Goal: Information Seeking & Learning: Understand process/instructions

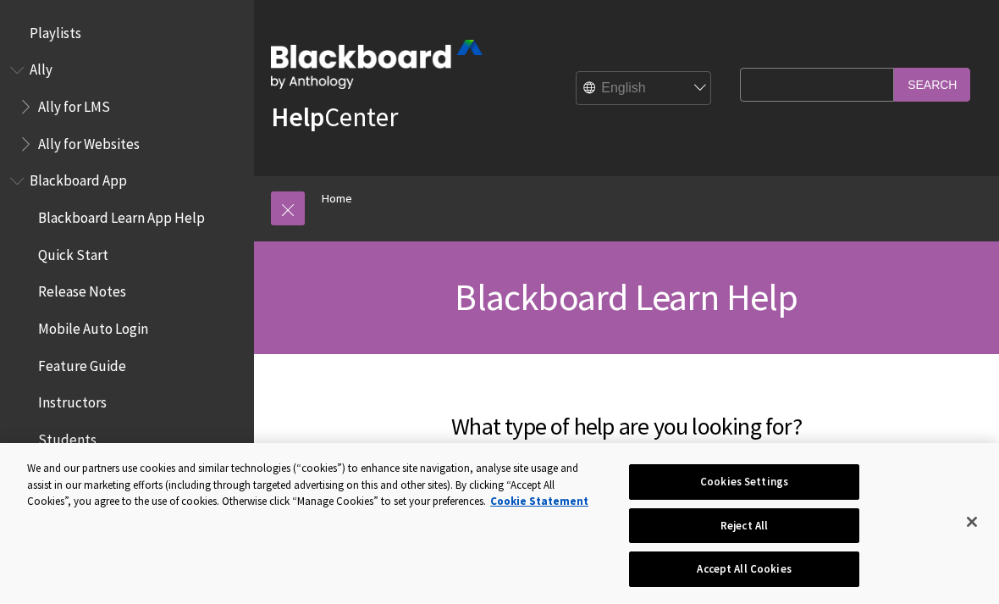
scroll to position [1414, 0]
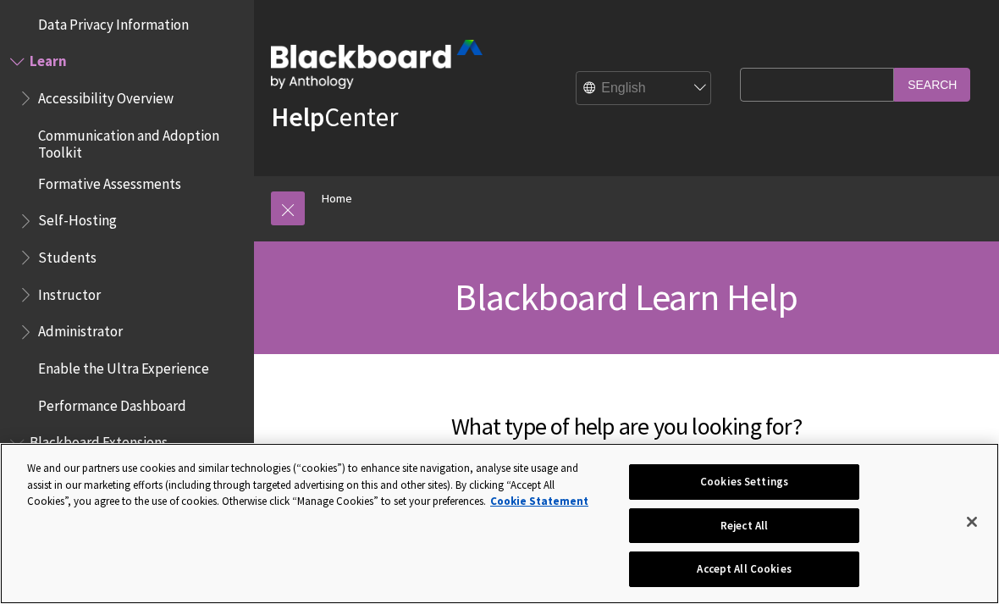
click at [969, 528] on button "Close" at bounding box center [972, 521] width 37 height 37
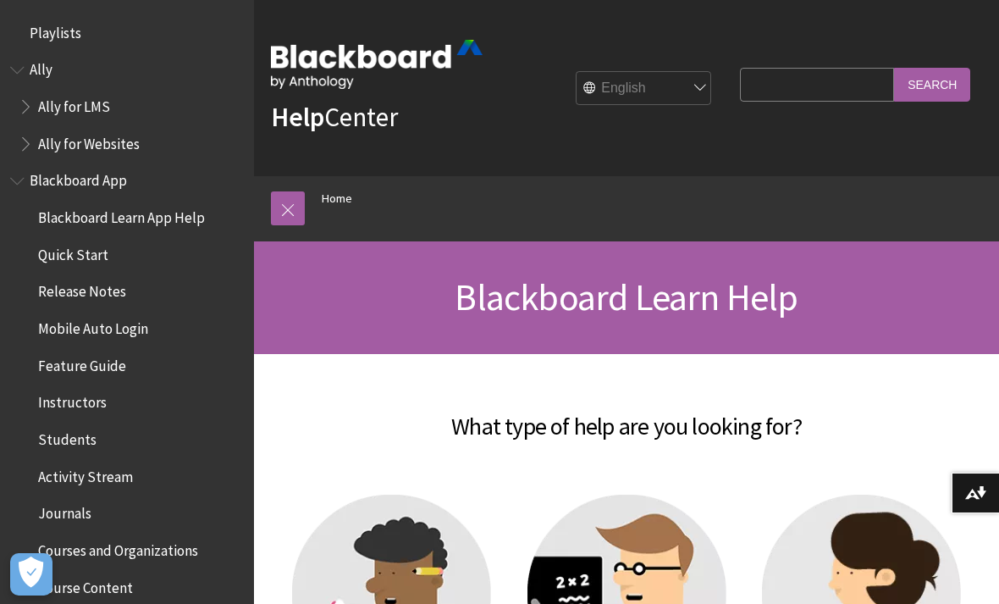
scroll to position [0, 0]
click at [149, 330] on span "Mobile Auto Login" at bounding box center [131, 328] width 225 height 29
click at [131, 328] on span "Mobile Auto Login" at bounding box center [97, 325] width 119 height 23
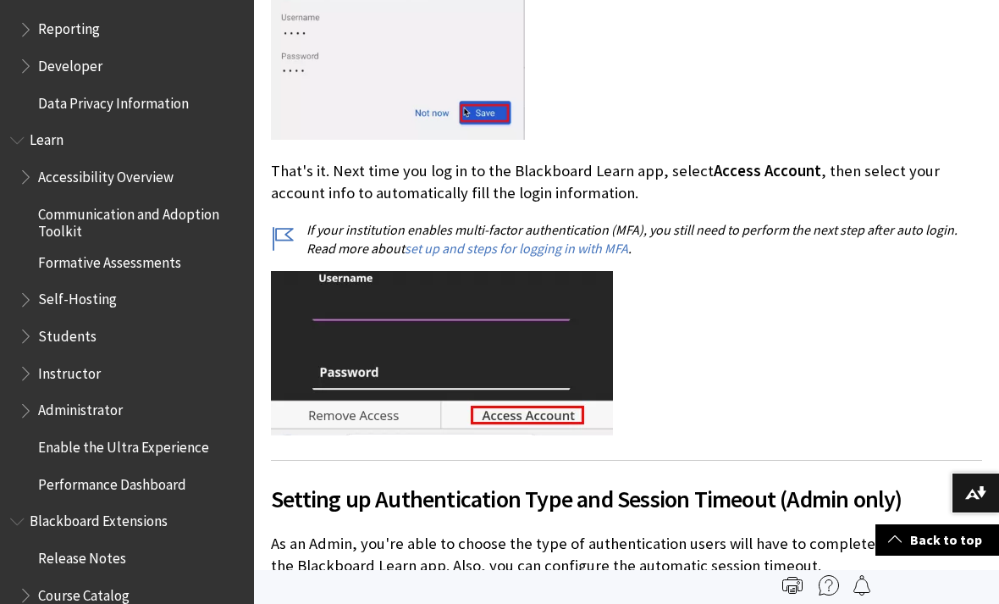
scroll to position [1336, 0]
click at [145, 396] on span "Administrator" at bounding box center [131, 410] width 225 height 29
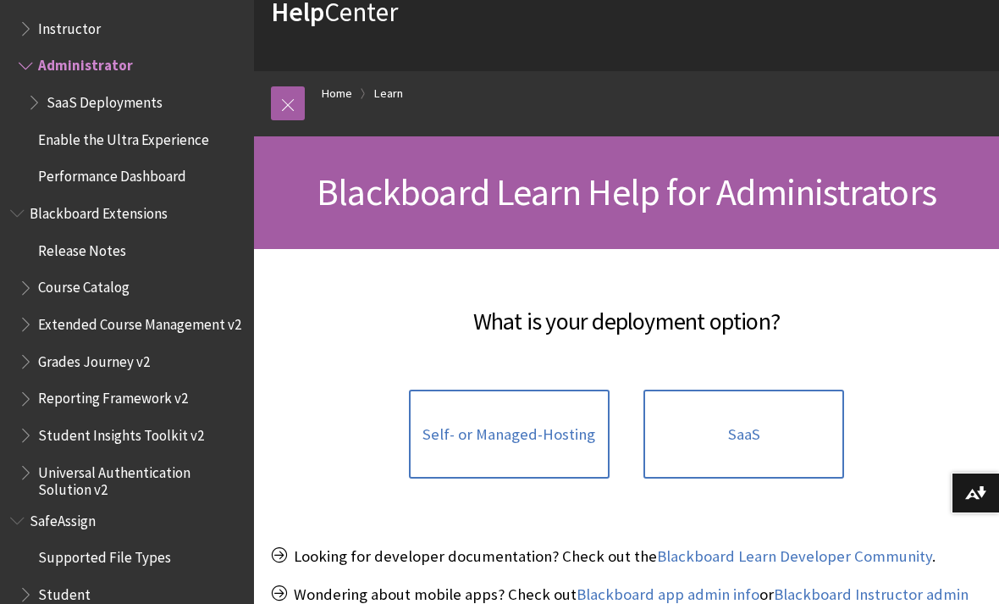
scroll to position [108, 0]
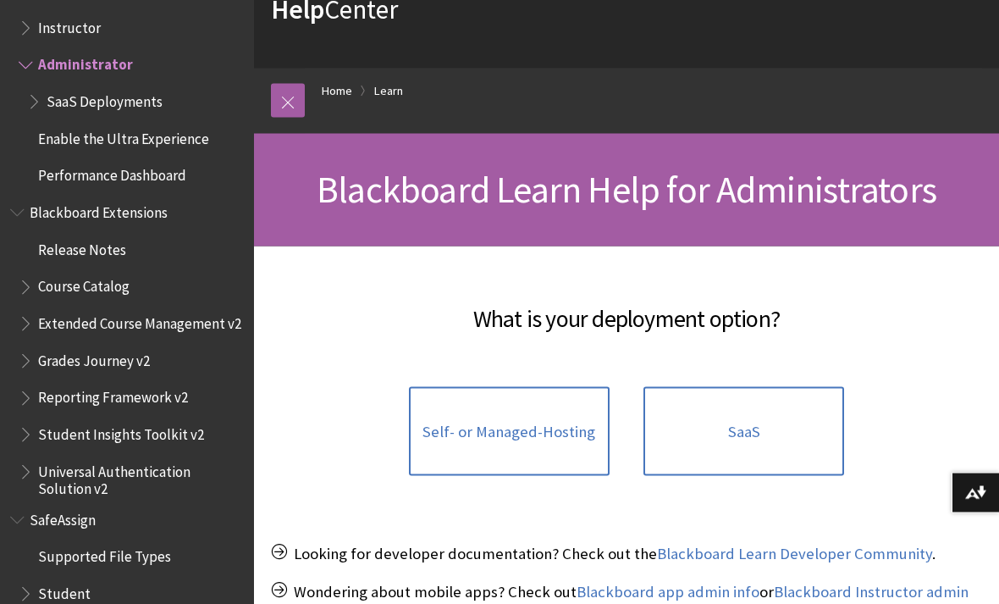
click at [561, 426] on span "Self- or Managed-Hosting" at bounding box center [509, 432] width 173 height 19
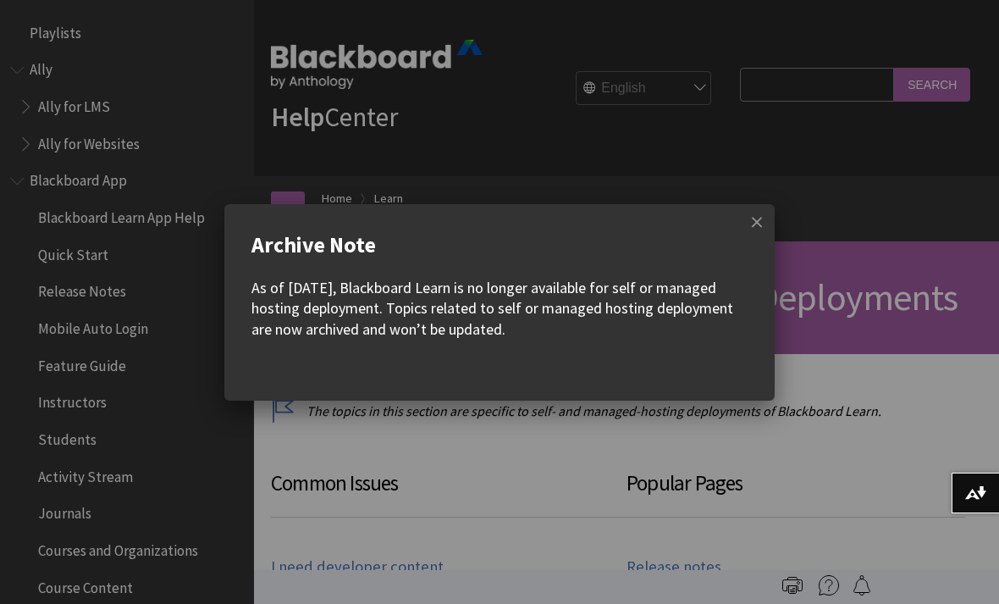
scroll to position [1570, 0]
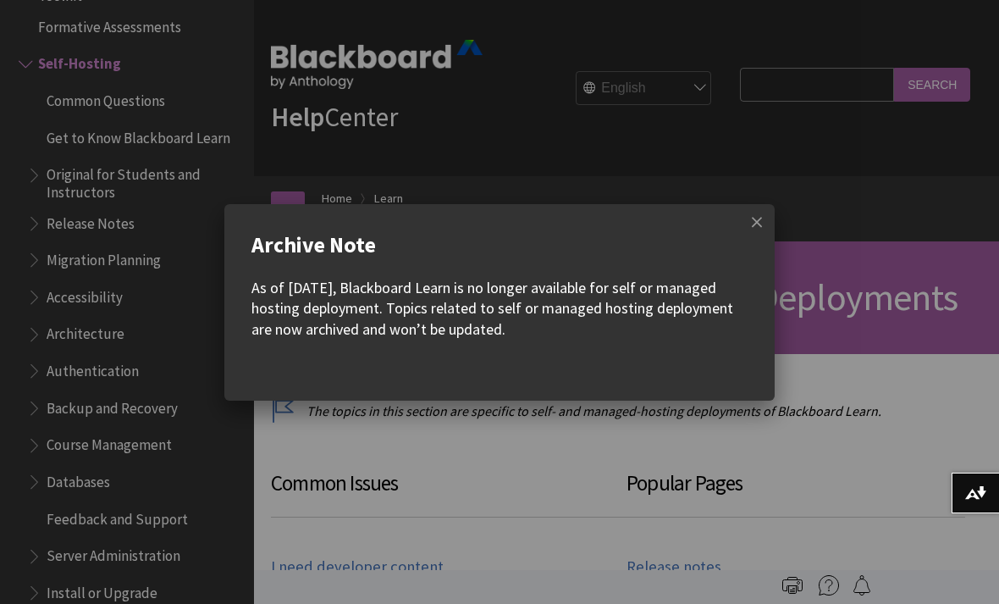
click at [757, 228] on span at bounding box center [757, 222] width 36 height 36
